Goal: Obtain resource: Download file/media

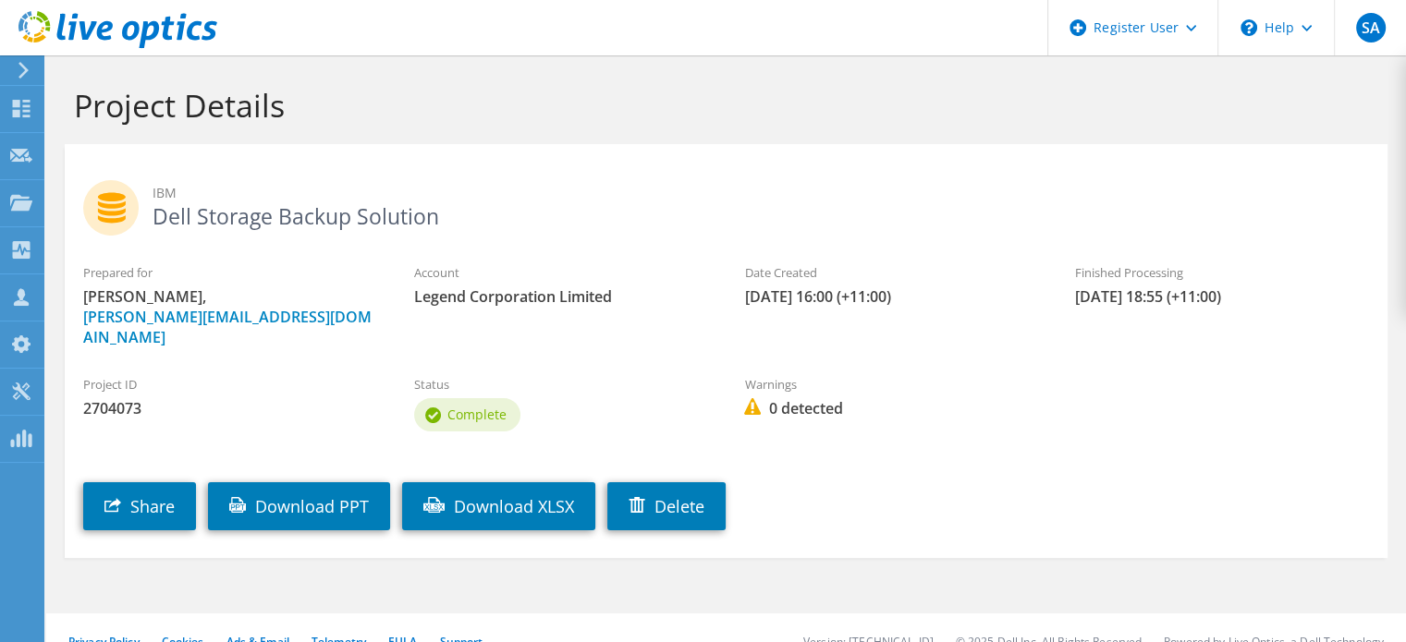
click at [240, 214] on h2 "IBM Dell Storage Backup Solution" at bounding box center [726, 203] width 1286 height 46
click at [145, 188] on h2 "IBM Dell Storage Backup Solution" at bounding box center [726, 203] width 1286 height 46
click at [121, 207] on use at bounding box center [110, 207] width 55 height 55
drag, startPoint x: 237, startPoint y: 219, endPoint x: 455, endPoint y: 223, distance: 218.2
click at [379, 219] on h2 "IBM Dell Storage Backup Solution" at bounding box center [726, 203] width 1286 height 46
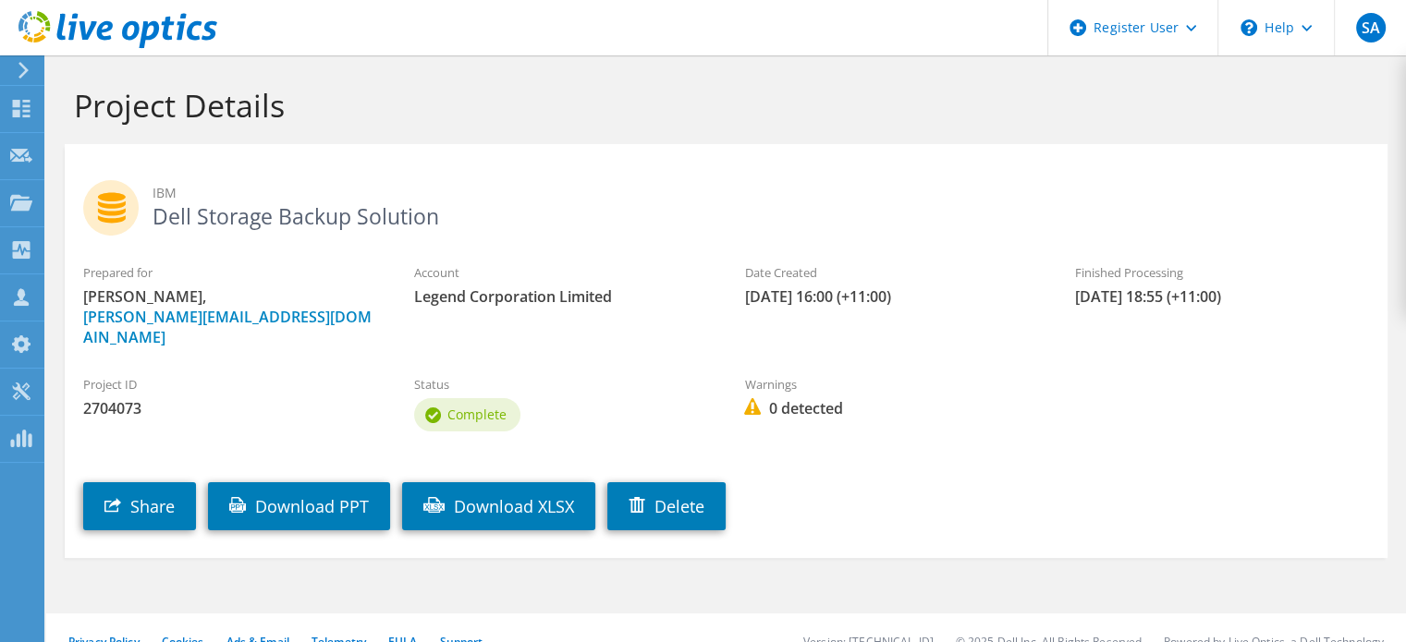
click at [679, 227] on div "IBM Dell Storage Backup Solution" at bounding box center [726, 203] width 1323 height 101
click at [1177, 309] on div "Finished Processing [DATE] 18:55 (+11:00)" at bounding box center [1222, 285] width 331 height 62
drag, startPoint x: 752, startPoint y: 300, endPoint x: 1143, endPoint y: 302, distance: 391.0
click at [1143, 302] on div "Prepared for [PERSON_NAME], [PERSON_NAME][EMAIL_ADDRESS][DOMAIN_NAME] Account L…" at bounding box center [726, 305] width 1323 height 103
click at [1147, 363] on div "Project ID 2704073 Status Complete Warnings 0 detected" at bounding box center [726, 401] width 1323 height 89
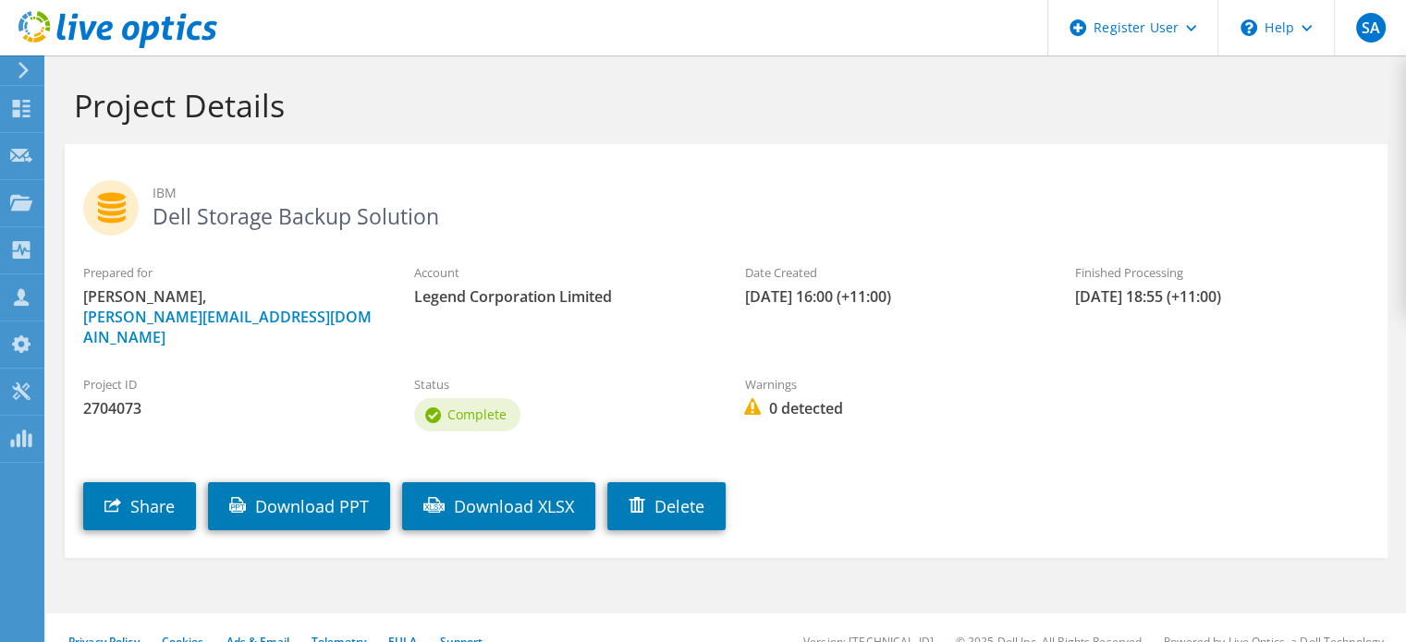
scroll to position [6, 0]
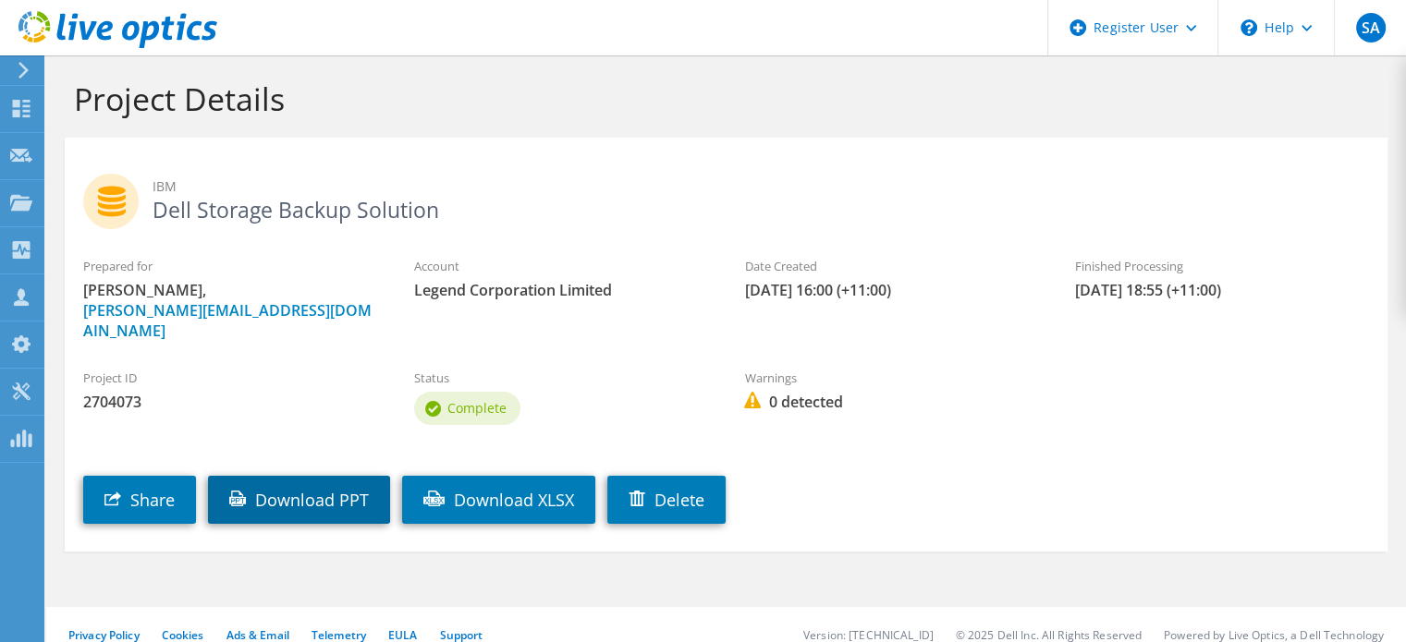
click at [319, 494] on link "Download PPT" at bounding box center [299, 500] width 182 height 48
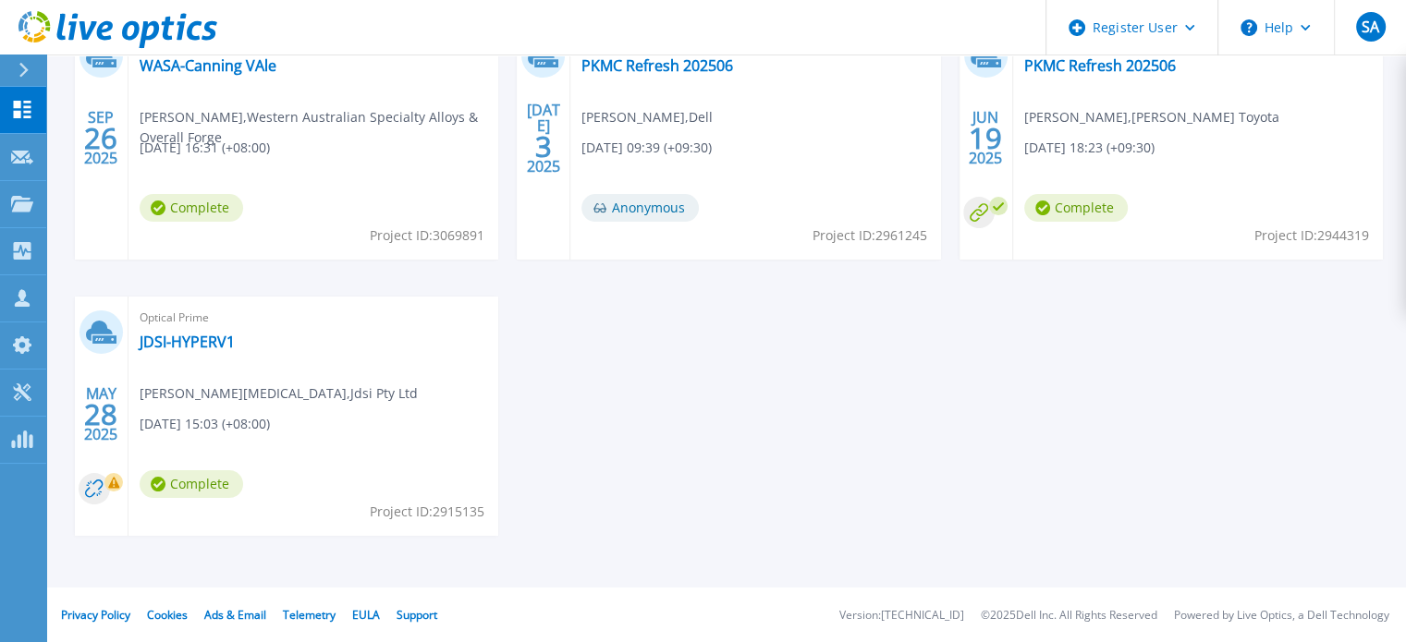
scroll to position [288, 0]
